Goal: Transaction & Acquisition: Book appointment/travel/reservation

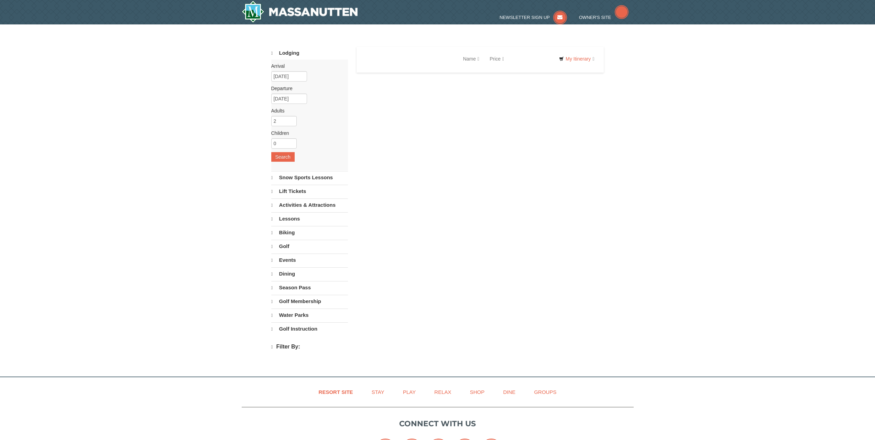
select select "9"
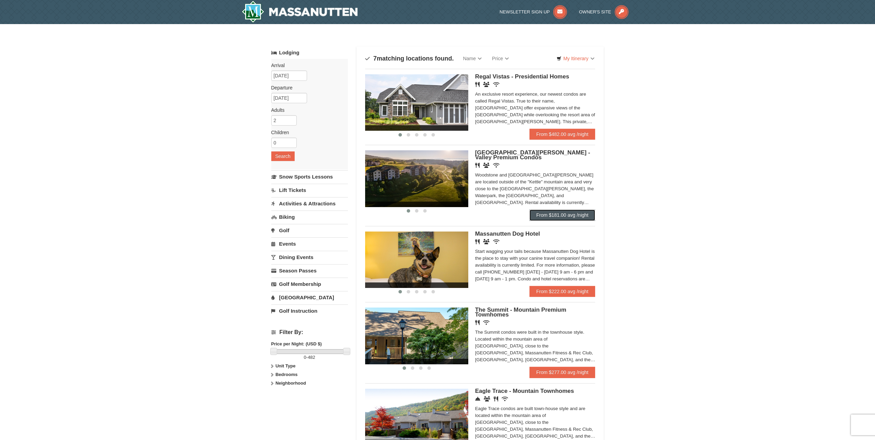
click at [565, 213] on link "From $181.00 avg /night" at bounding box center [562, 214] width 66 height 11
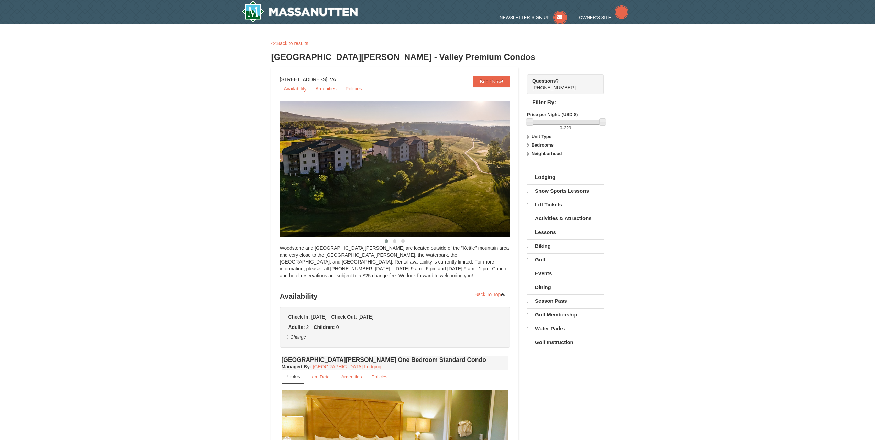
select select "9"
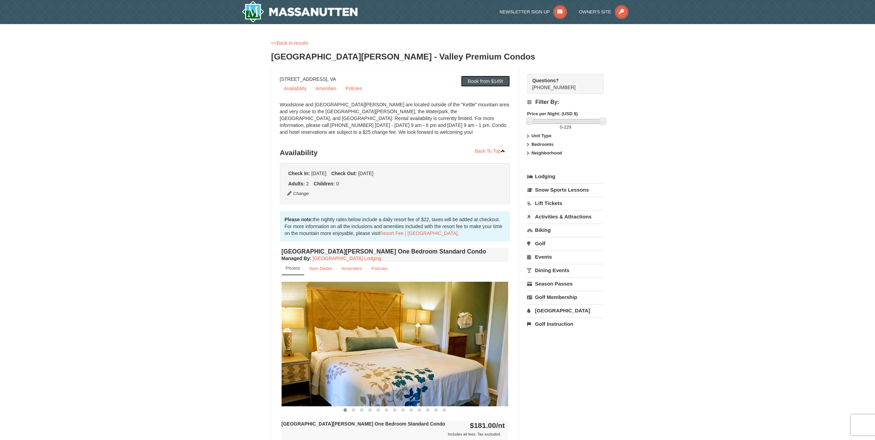
click at [472, 80] on link "Book from $149!" at bounding box center [485, 81] width 49 height 11
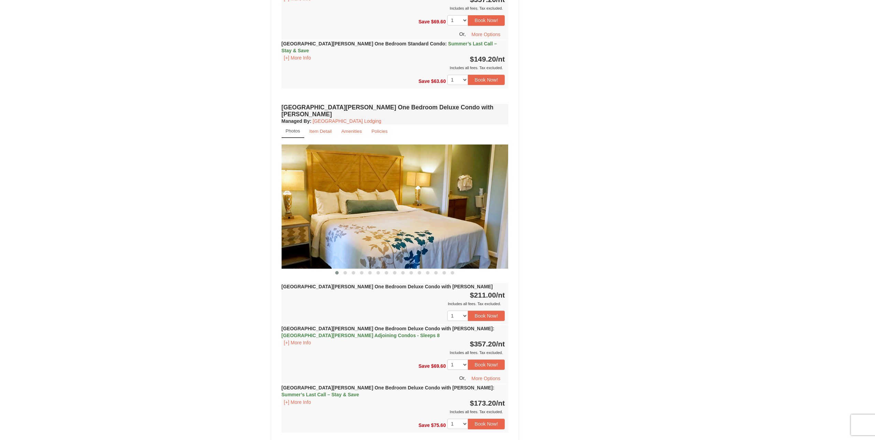
scroll to position [489, 0]
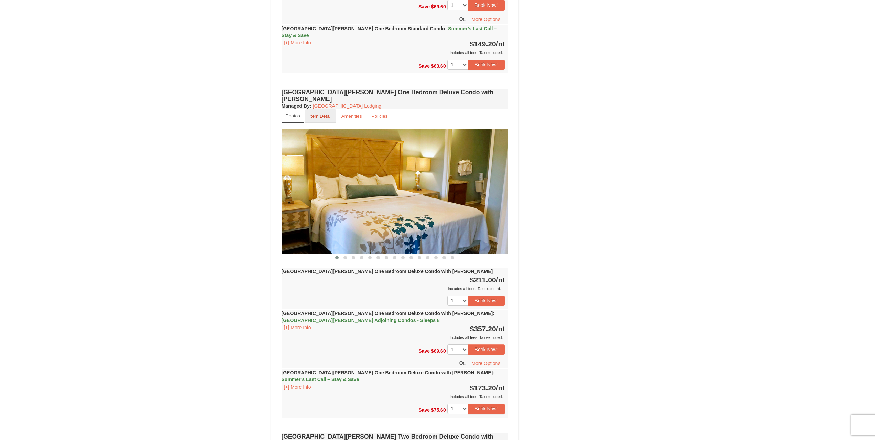
click at [321, 113] on small "Item Detail" at bounding box center [320, 115] width 22 height 5
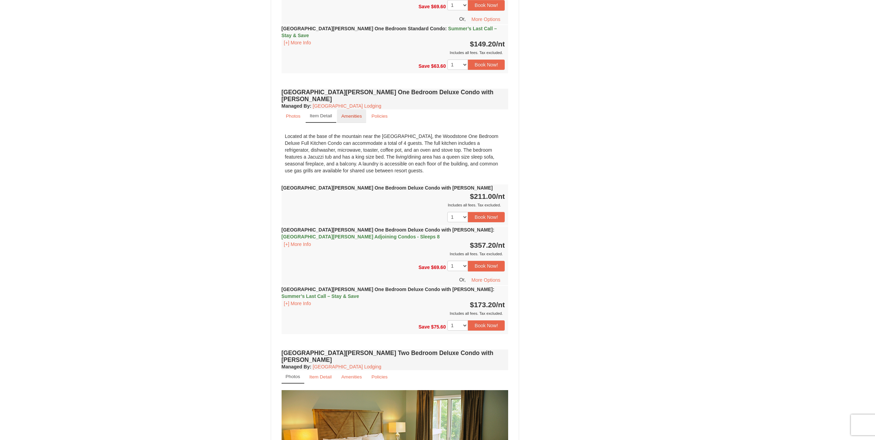
click at [347, 113] on small "Amenities" at bounding box center [351, 115] width 21 height 5
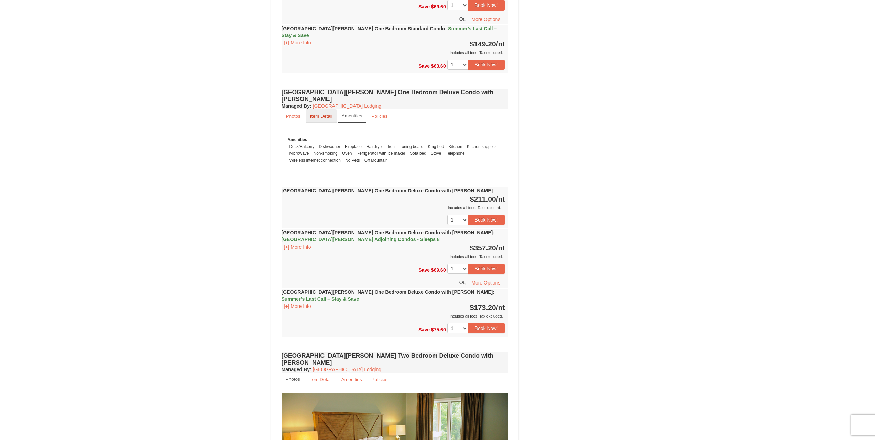
click at [322, 113] on small "Item Detail" at bounding box center [321, 115] width 22 height 5
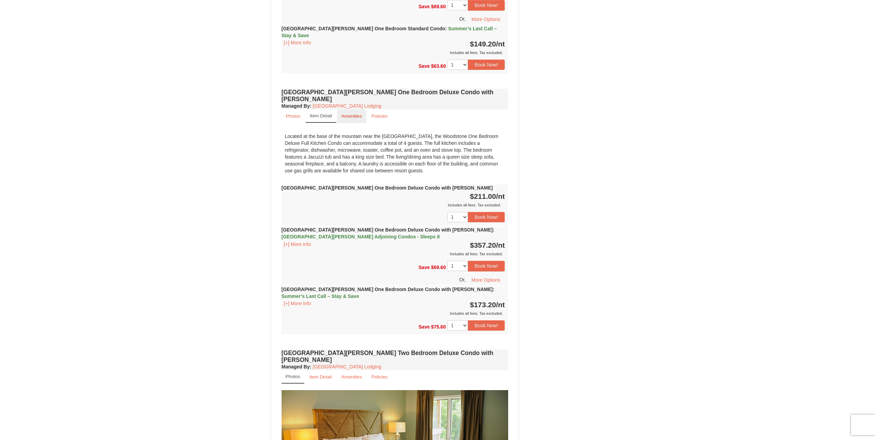
click at [353, 113] on small "Amenities" at bounding box center [351, 115] width 21 height 5
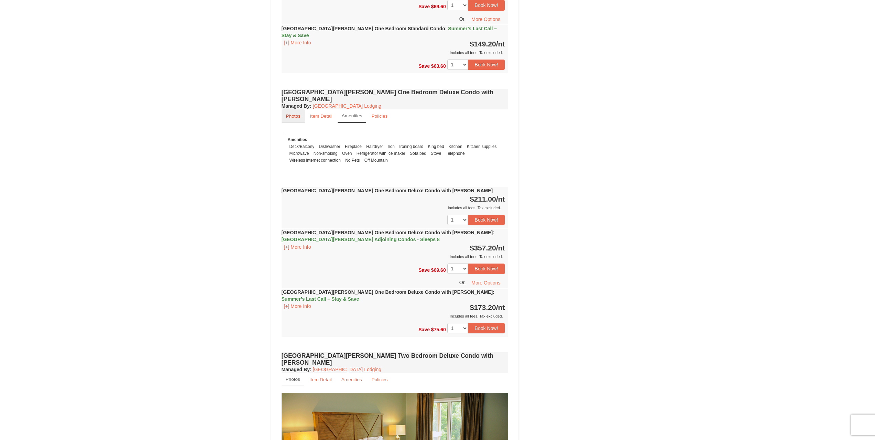
click at [294, 113] on small "Photos" at bounding box center [293, 115] width 14 height 5
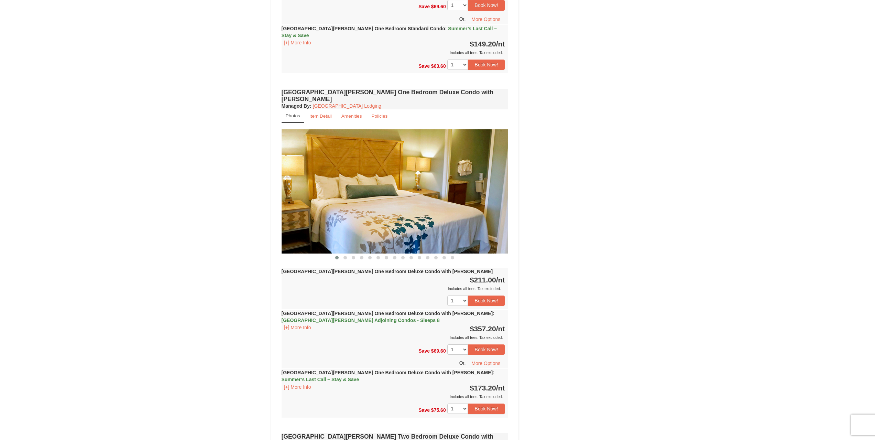
click at [435, 176] on img at bounding box center [394, 191] width 227 height 124
click at [469, 181] on img at bounding box center [393, 191] width 227 height 124
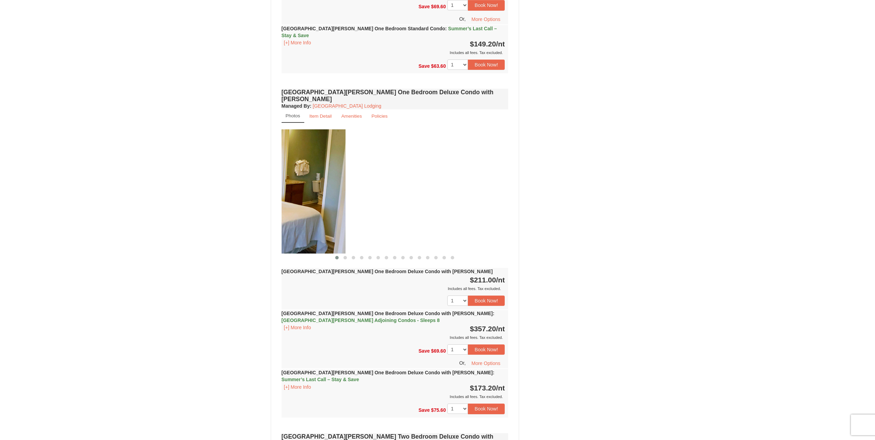
drag, startPoint x: 494, startPoint y: 181, endPoint x: 313, endPoint y: 197, distance: 181.8
click at [311, 196] on img at bounding box center [232, 191] width 227 height 124
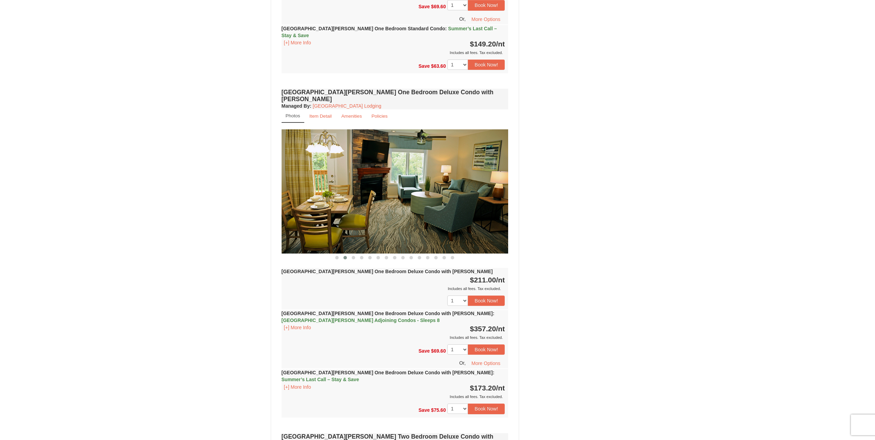
drag, startPoint x: 466, startPoint y: 187, endPoint x: 347, endPoint y: 188, distance: 119.2
click at [350, 188] on img at bounding box center [394, 191] width 227 height 124
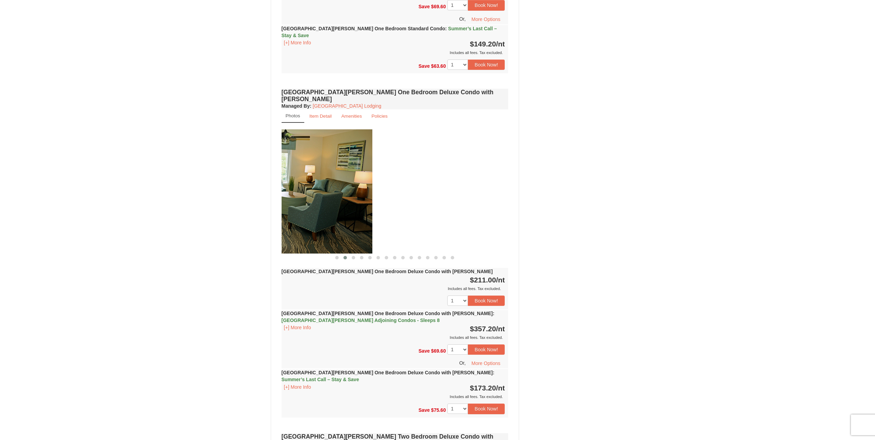
drag, startPoint x: 464, startPoint y: 179, endPoint x: 312, endPoint y: 192, distance: 153.1
click at [324, 190] on img at bounding box center [258, 191] width 227 height 124
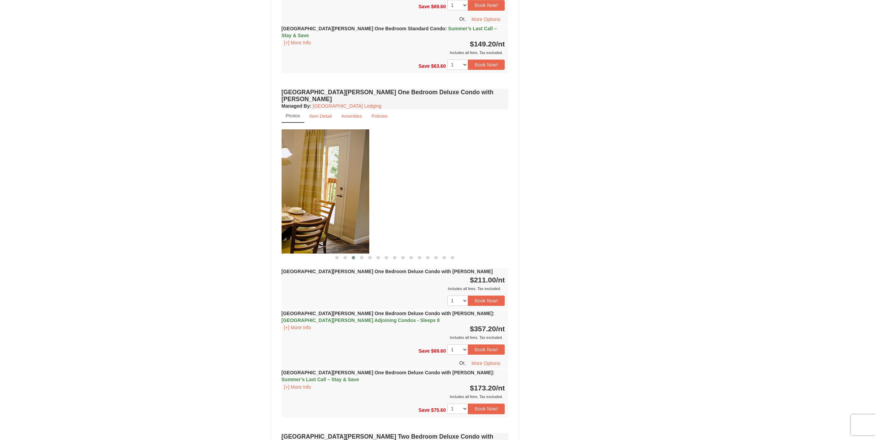
drag, startPoint x: 479, startPoint y: 181, endPoint x: 265, endPoint y: 189, distance: 214.6
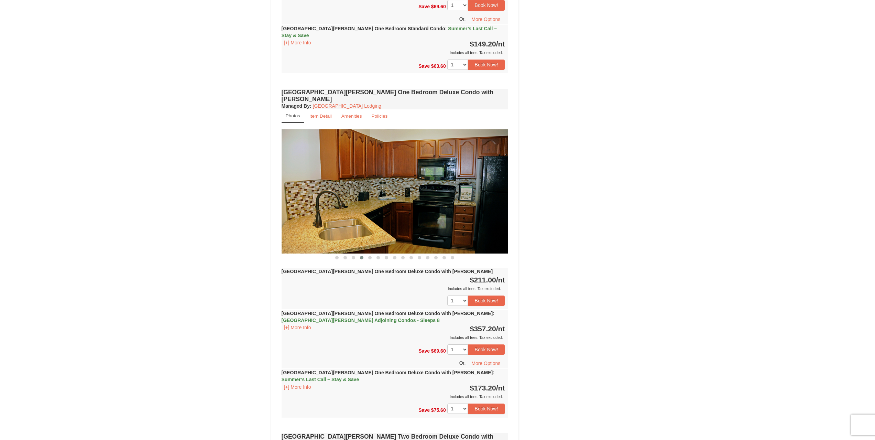
drag, startPoint x: 476, startPoint y: 173, endPoint x: 264, endPoint y: 189, distance: 213.3
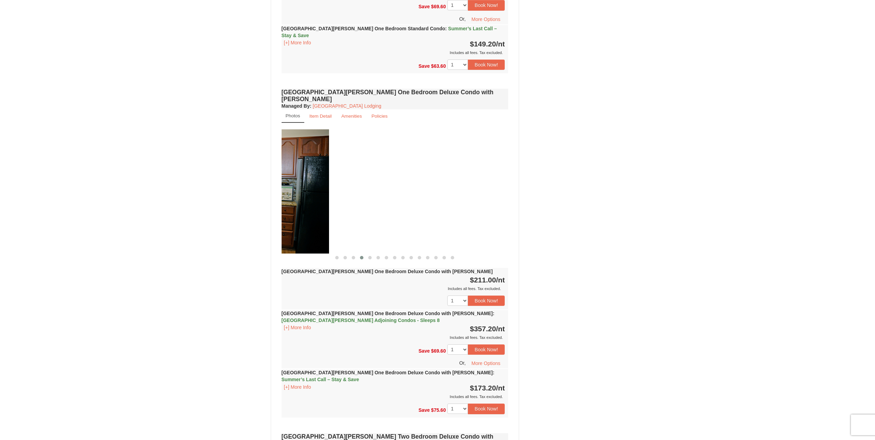
drag, startPoint x: 451, startPoint y: 164, endPoint x: 215, endPoint y: 191, distance: 237.6
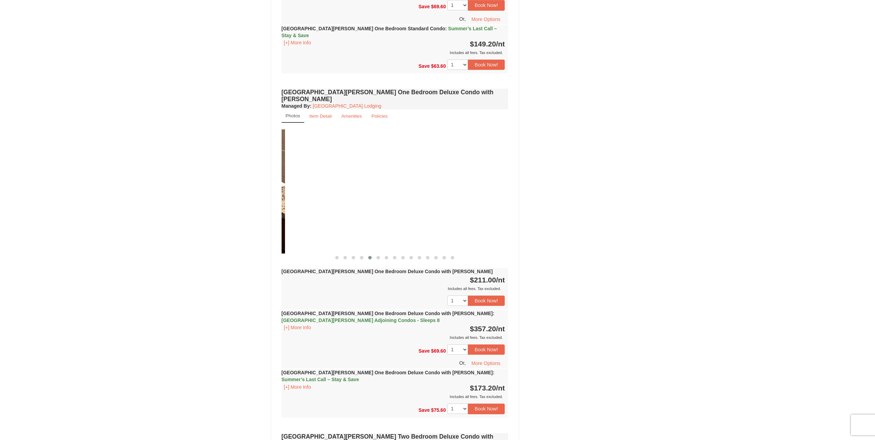
drag, startPoint x: 448, startPoint y: 185, endPoint x: 218, endPoint y: 199, distance: 230.6
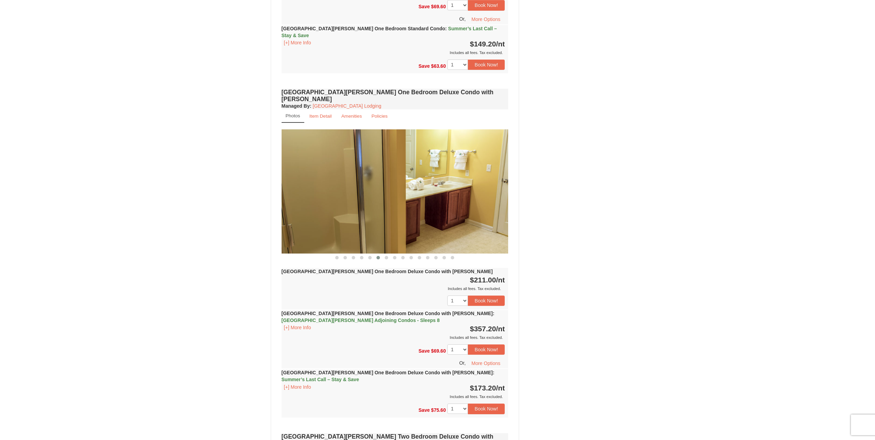
drag, startPoint x: 494, startPoint y: 183, endPoint x: 244, endPoint y: 226, distance: 253.4
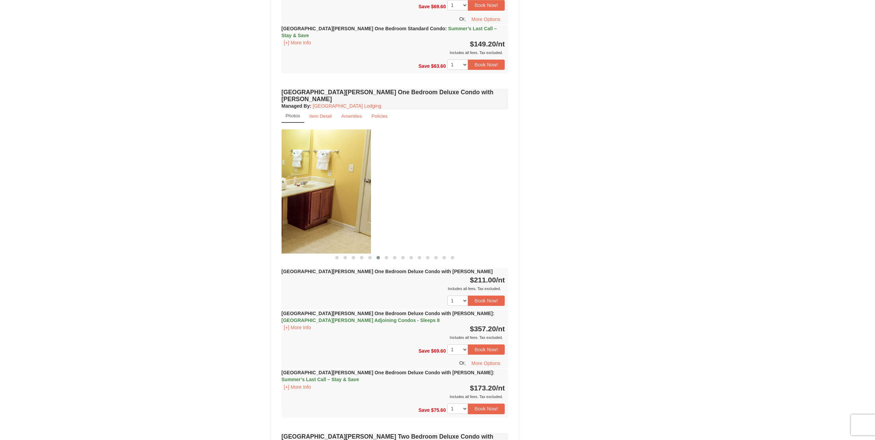
drag, startPoint x: 432, startPoint y: 191, endPoint x: 177, endPoint y: 218, distance: 256.4
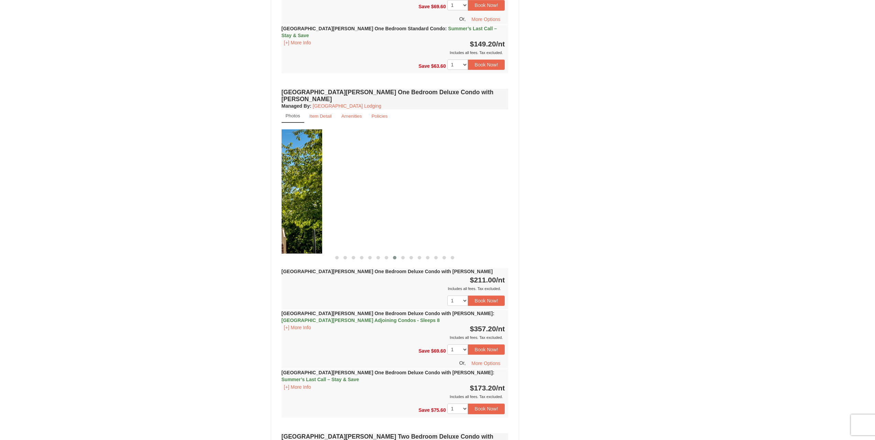
drag, startPoint x: 455, startPoint y: 187, endPoint x: 221, endPoint y: 193, distance: 234.8
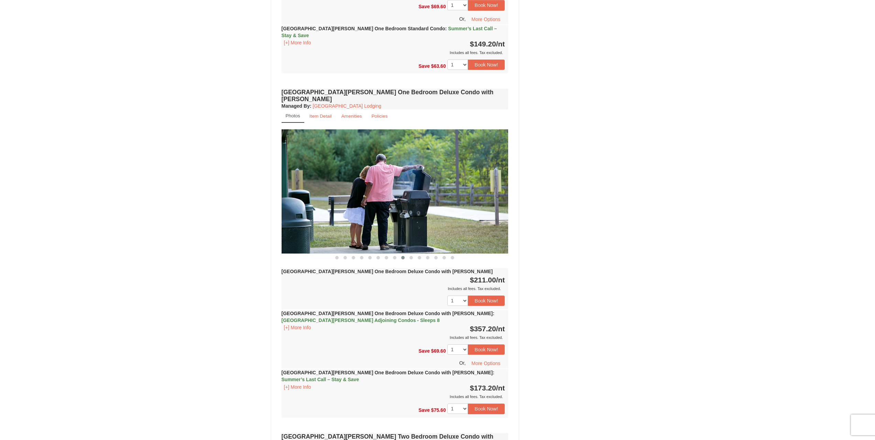
drag, startPoint x: 445, startPoint y: 188, endPoint x: 386, endPoint y: 191, distance: 59.9
click at [362, 193] on img at bounding box center [394, 191] width 227 height 124
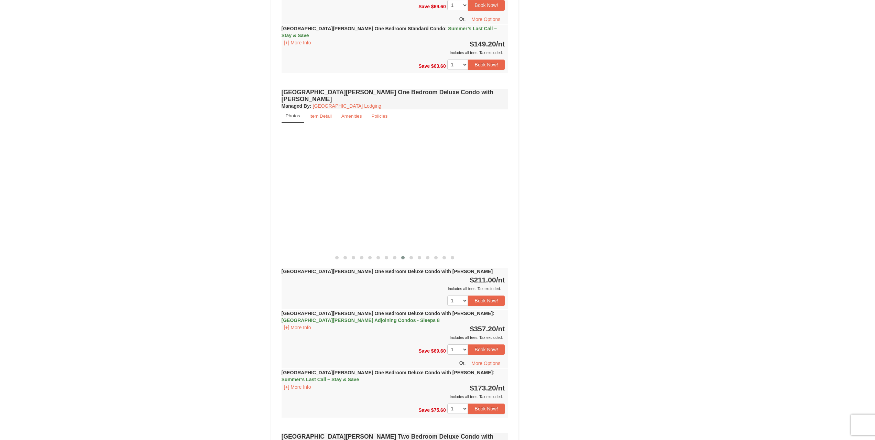
drag, startPoint x: 439, startPoint y: 183, endPoint x: 175, endPoint y: 212, distance: 265.1
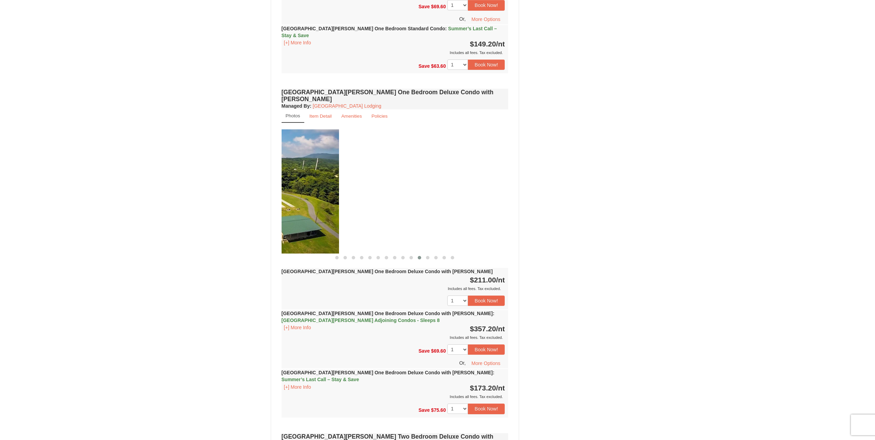
drag, startPoint x: 448, startPoint y: 181, endPoint x: 214, endPoint y: 205, distance: 235.5
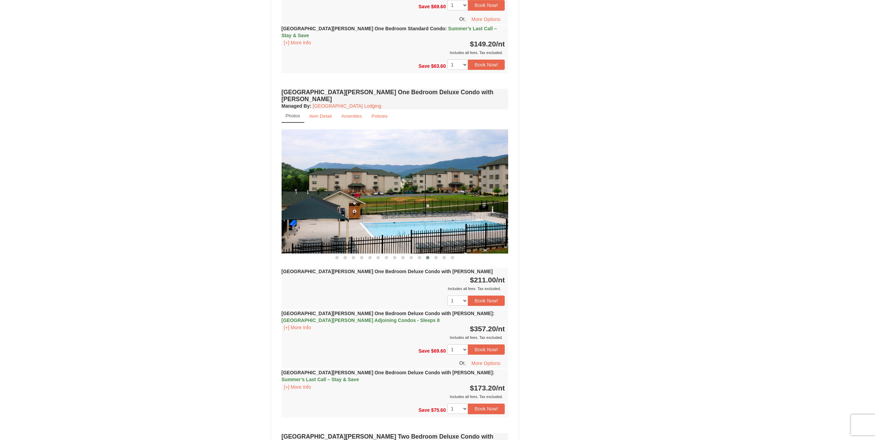
drag, startPoint x: 459, startPoint y: 173, endPoint x: 373, endPoint y: 186, distance: 87.2
click at [373, 186] on img at bounding box center [394, 191] width 227 height 124
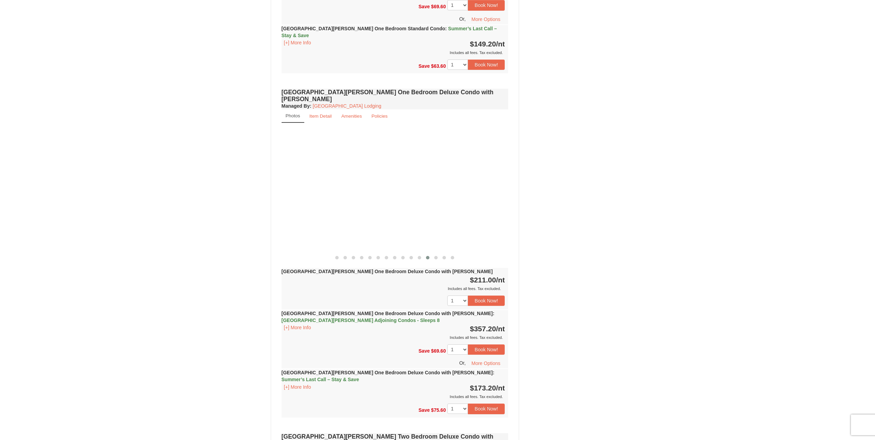
drag, startPoint x: 458, startPoint y: 167, endPoint x: 160, endPoint y: 186, distance: 298.2
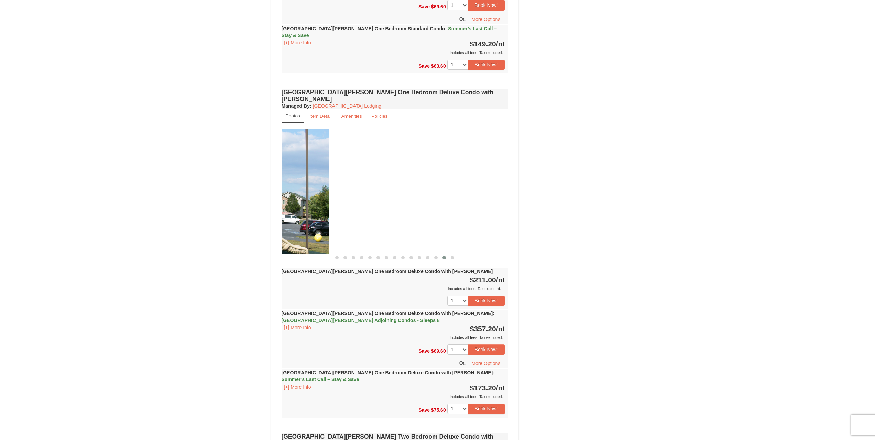
drag, startPoint x: 467, startPoint y: 177, endPoint x: 251, endPoint y: 202, distance: 217.2
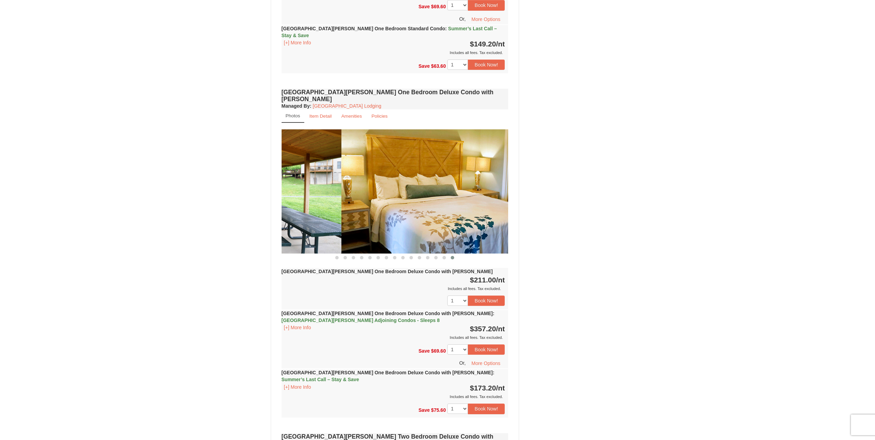
drag, startPoint x: 468, startPoint y: 176, endPoint x: 245, endPoint y: 209, distance: 225.7
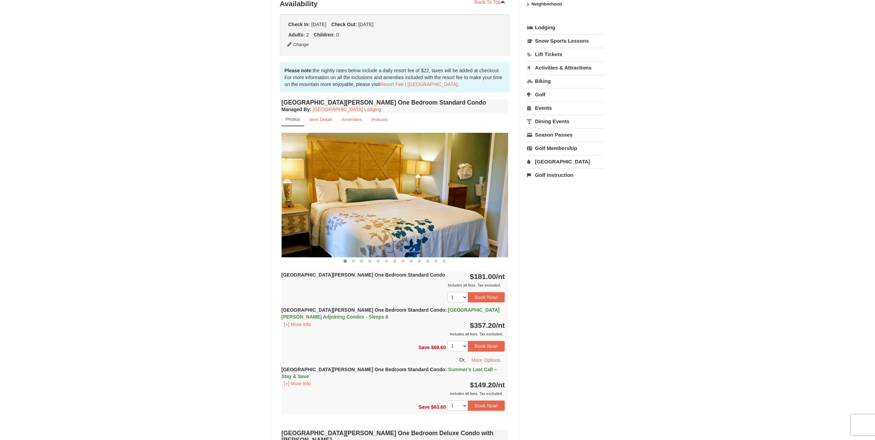
scroll to position [0, 0]
